Goal: Task Accomplishment & Management: Manage account settings

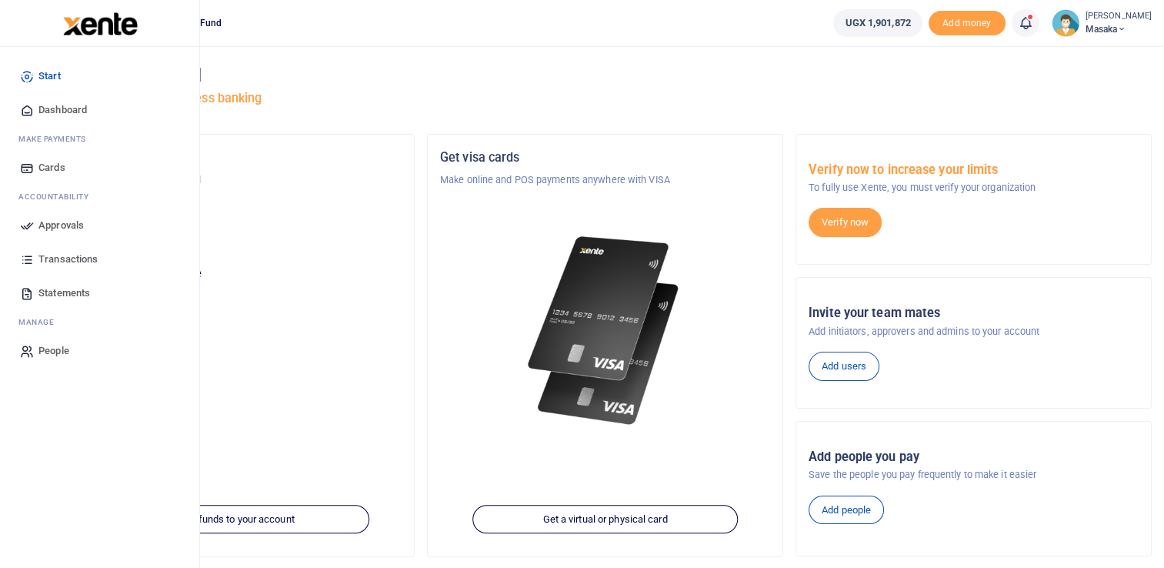
click at [71, 225] on span "Approvals" at bounding box center [60, 225] width 45 height 15
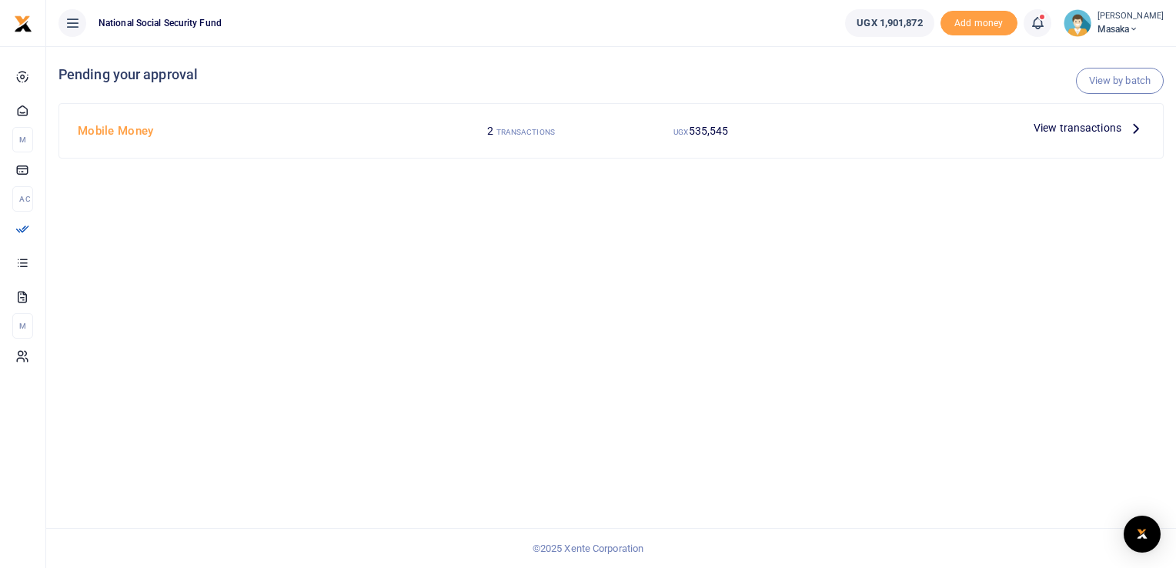
click at [1062, 129] on span "View transactions" at bounding box center [1077, 127] width 88 height 17
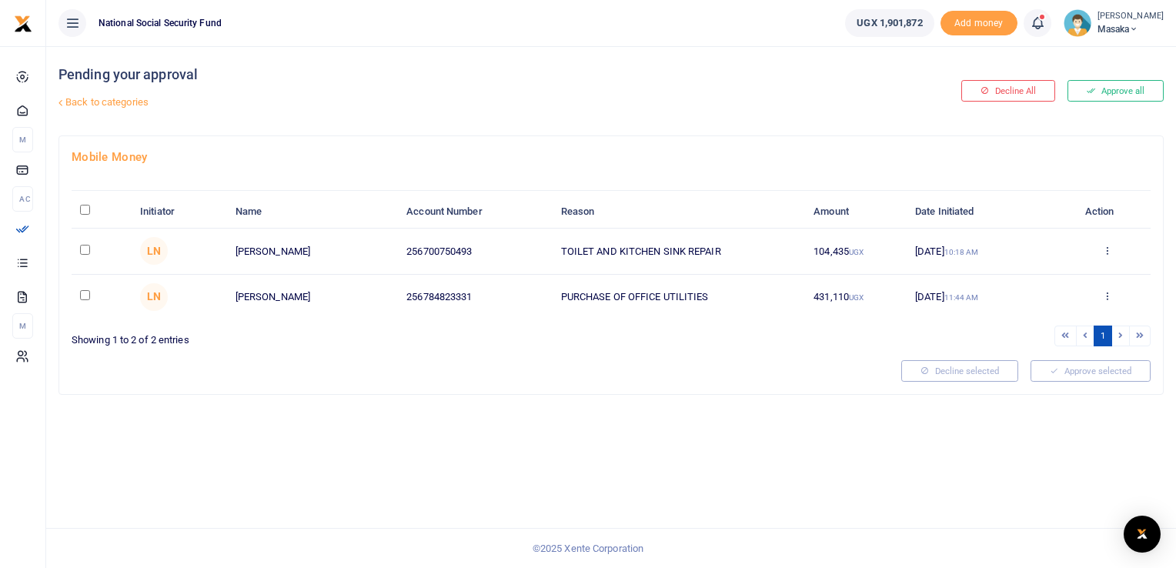
click at [85, 253] on input "checkbox" at bounding box center [85, 250] width 10 height 10
checkbox input "true"
click at [84, 296] on input "checkbox" at bounding box center [85, 295] width 10 height 10
checkbox input "true"
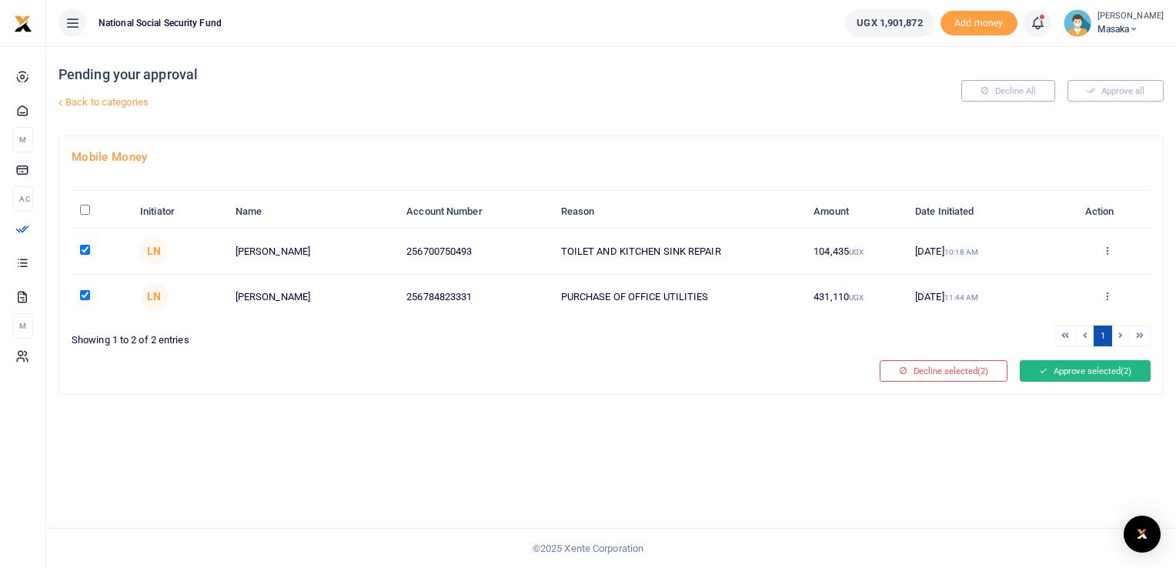
click at [1066, 369] on button "Approve selected (2)" at bounding box center [1085, 371] width 131 height 22
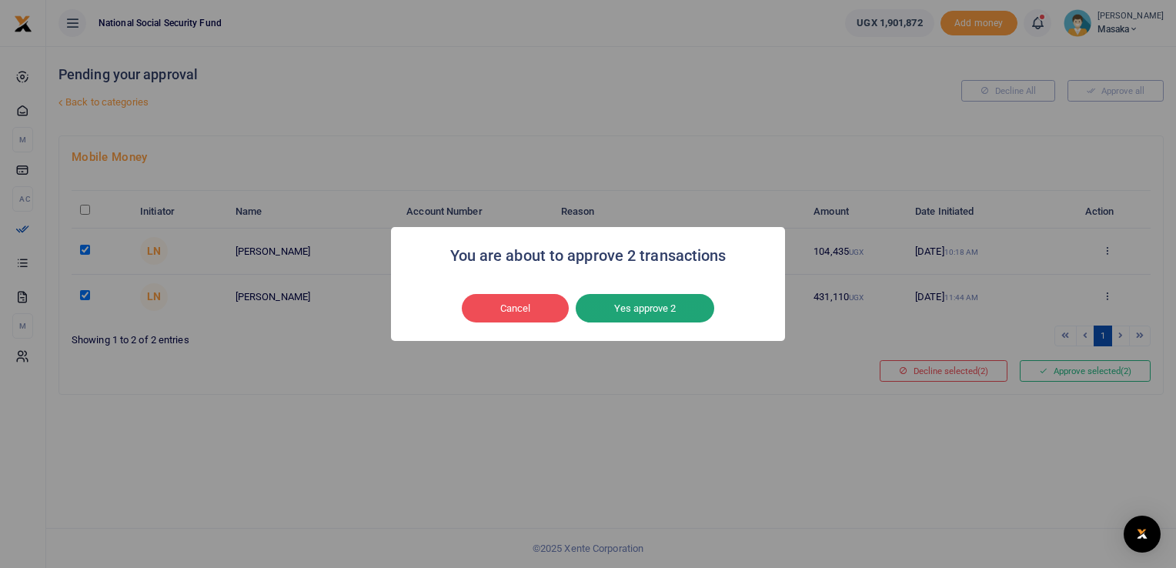
click at [642, 309] on button "Yes approve 2" at bounding box center [645, 308] width 139 height 29
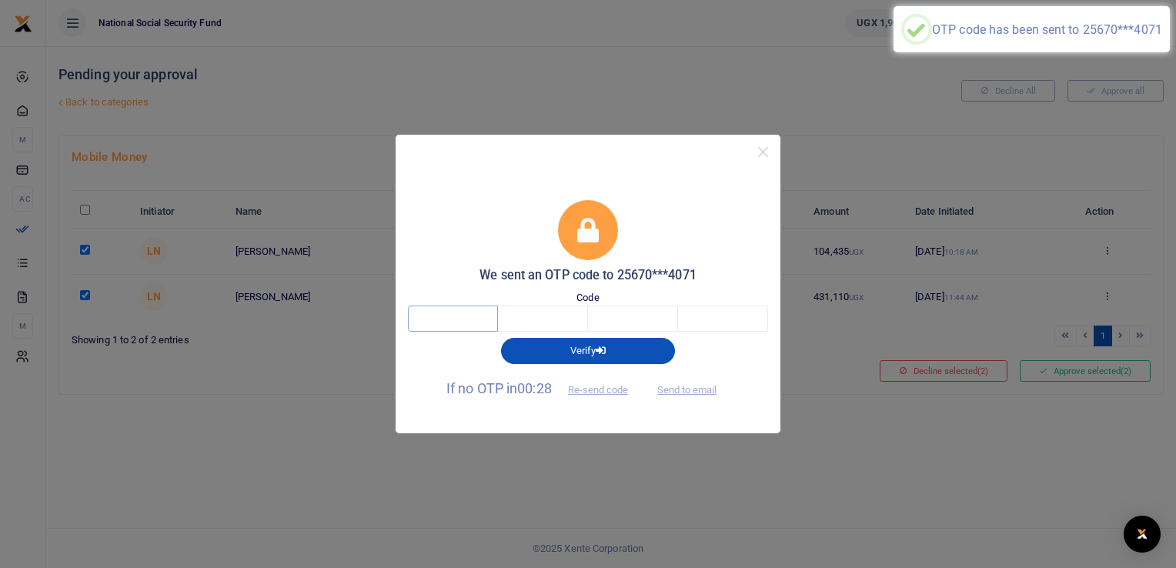
click at [482, 325] on input "text" at bounding box center [453, 318] width 90 height 26
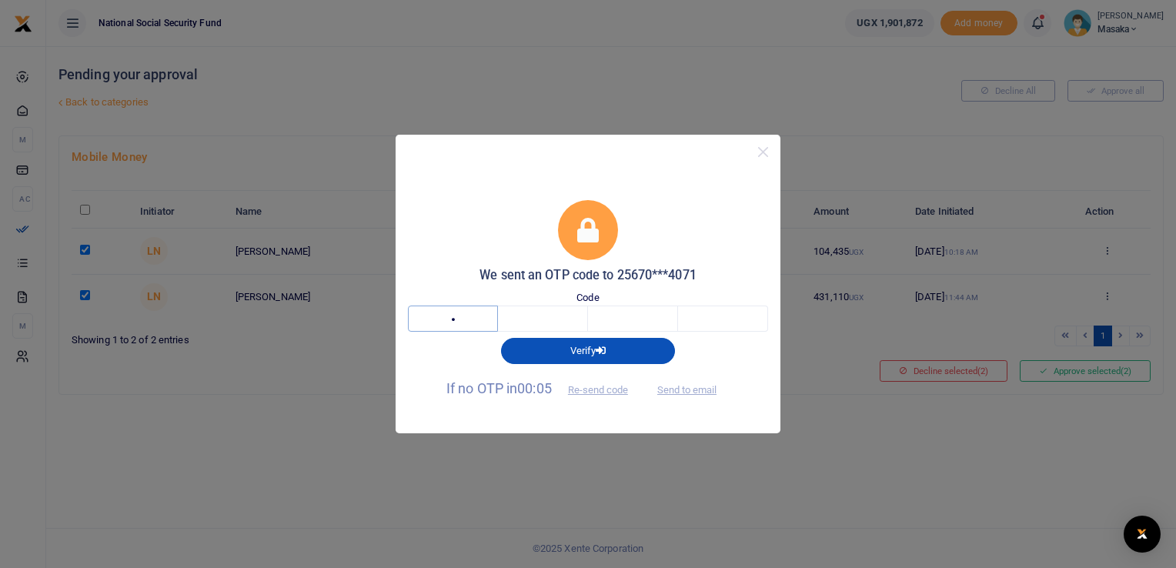
type input "6"
type input "3"
type input "6"
type input "2"
